Goal: Information Seeking & Learning: Check status

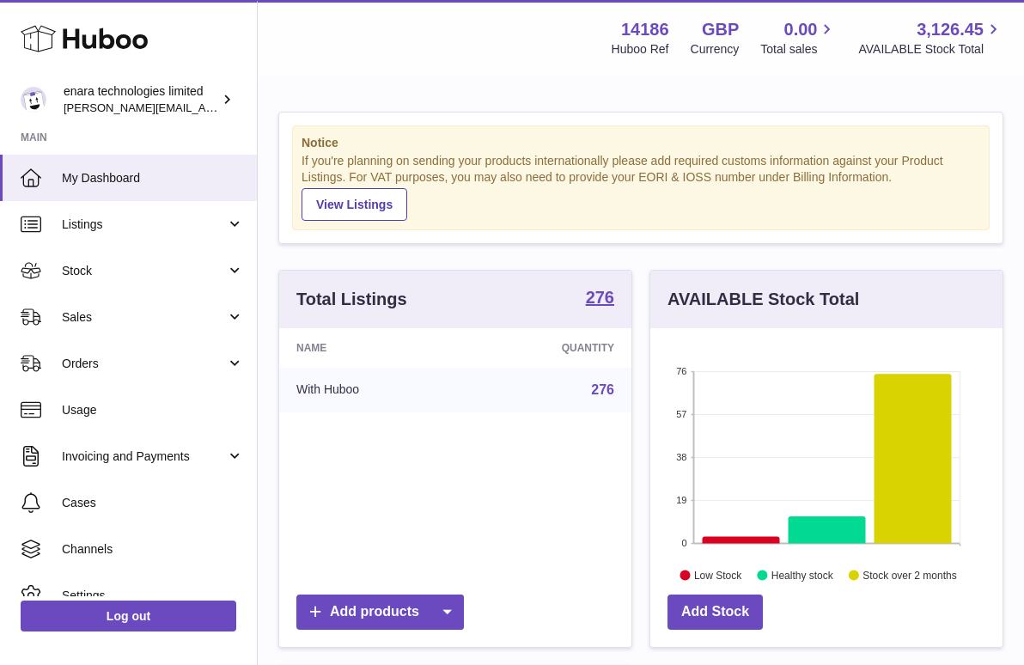
scroll to position [268, 352]
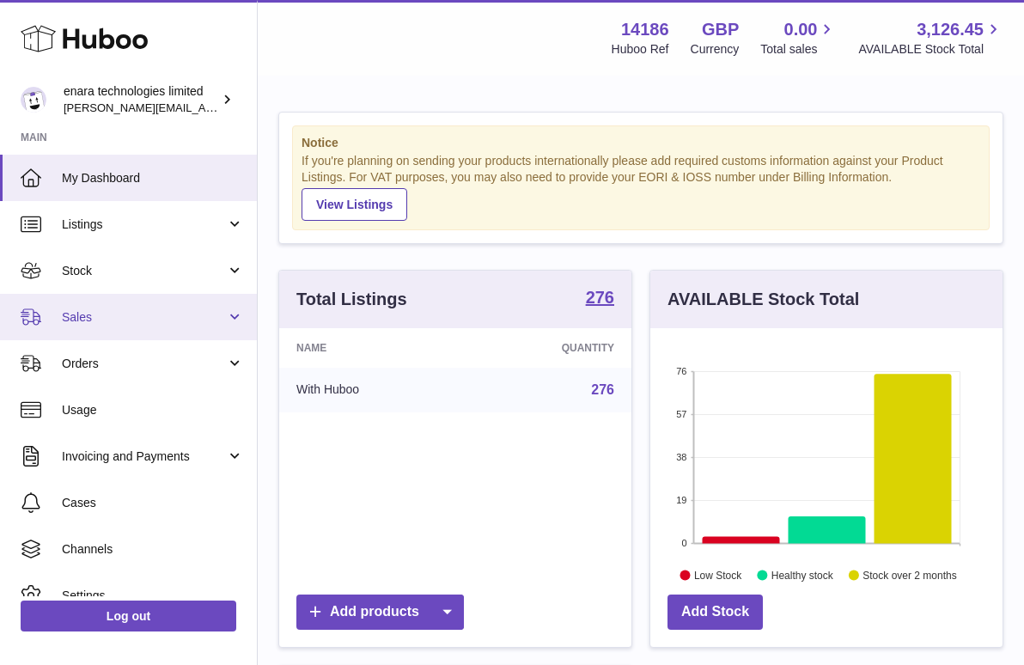
click at [197, 311] on span "Sales" at bounding box center [144, 317] width 164 height 16
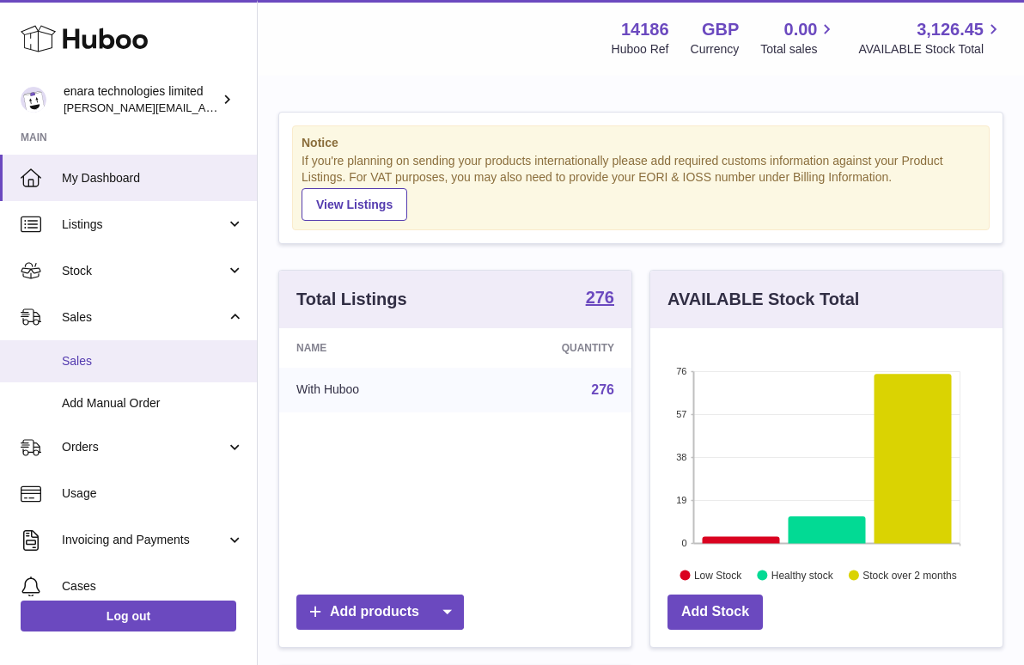
click at [167, 360] on span "Sales" at bounding box center [153, 361] width 182 height 16
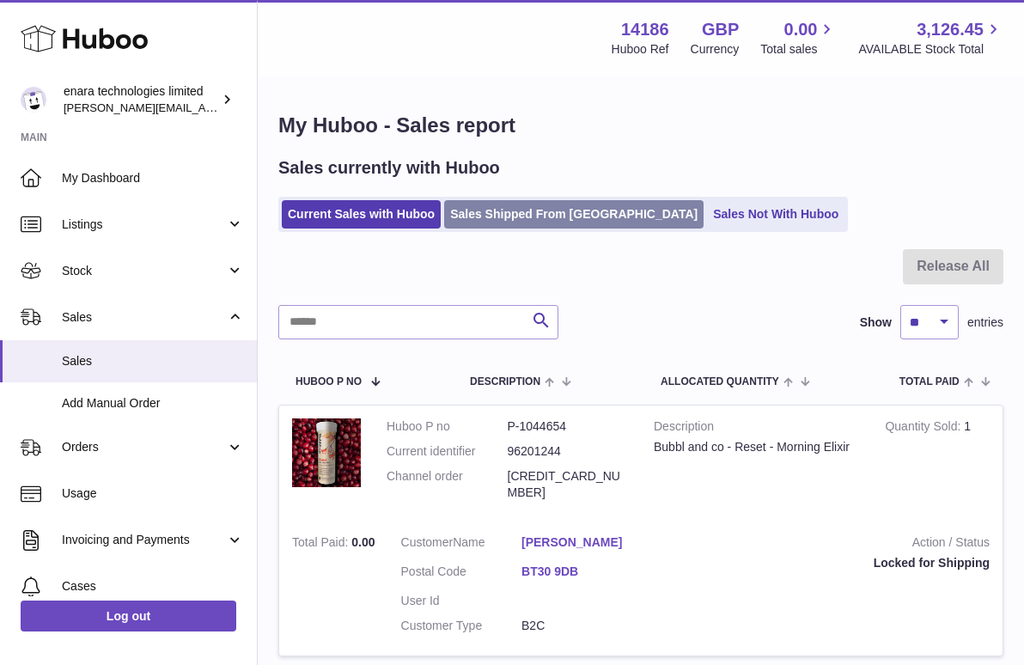
click at [532, 207] on link "Sales Shipped From [GEOGRAPHIC_DATA]" at bounding box center [573, 214] width 259 height 28
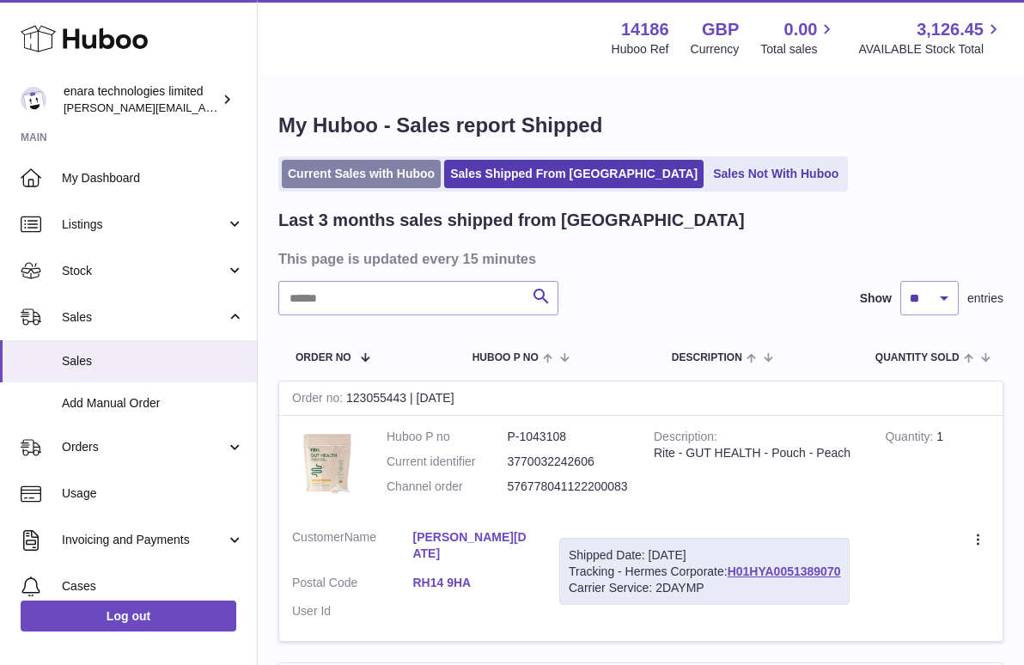
click at [398, 171] on link "Current Sales with Huboo" at bounding box center [361, 174] width 159 height 28
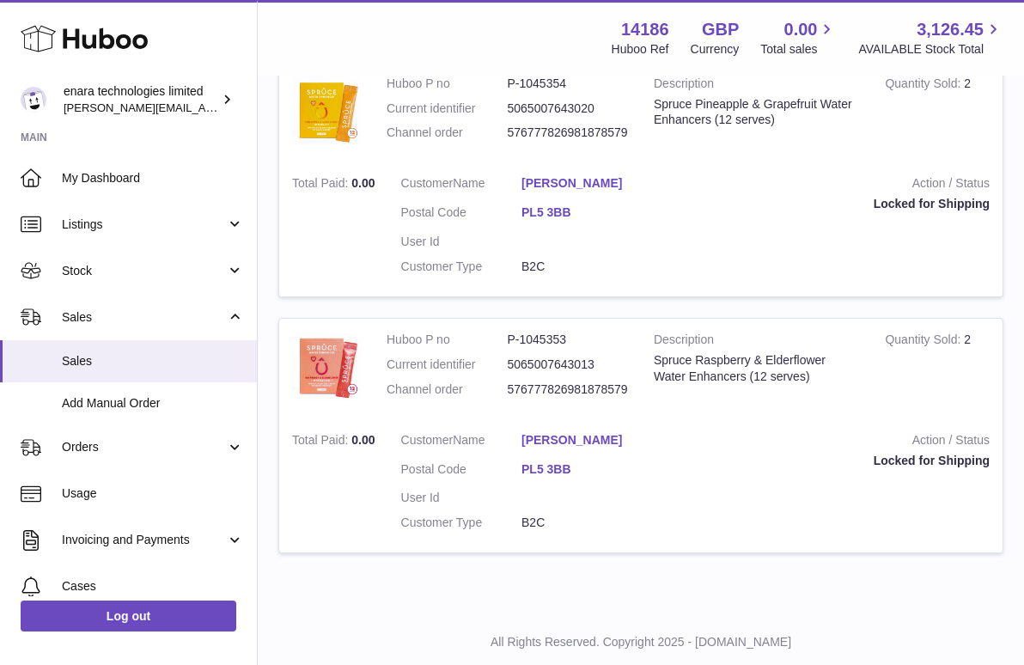
scroll to position [1162, 0]
